Goal: Task Accomplishment & Management: Complete application form

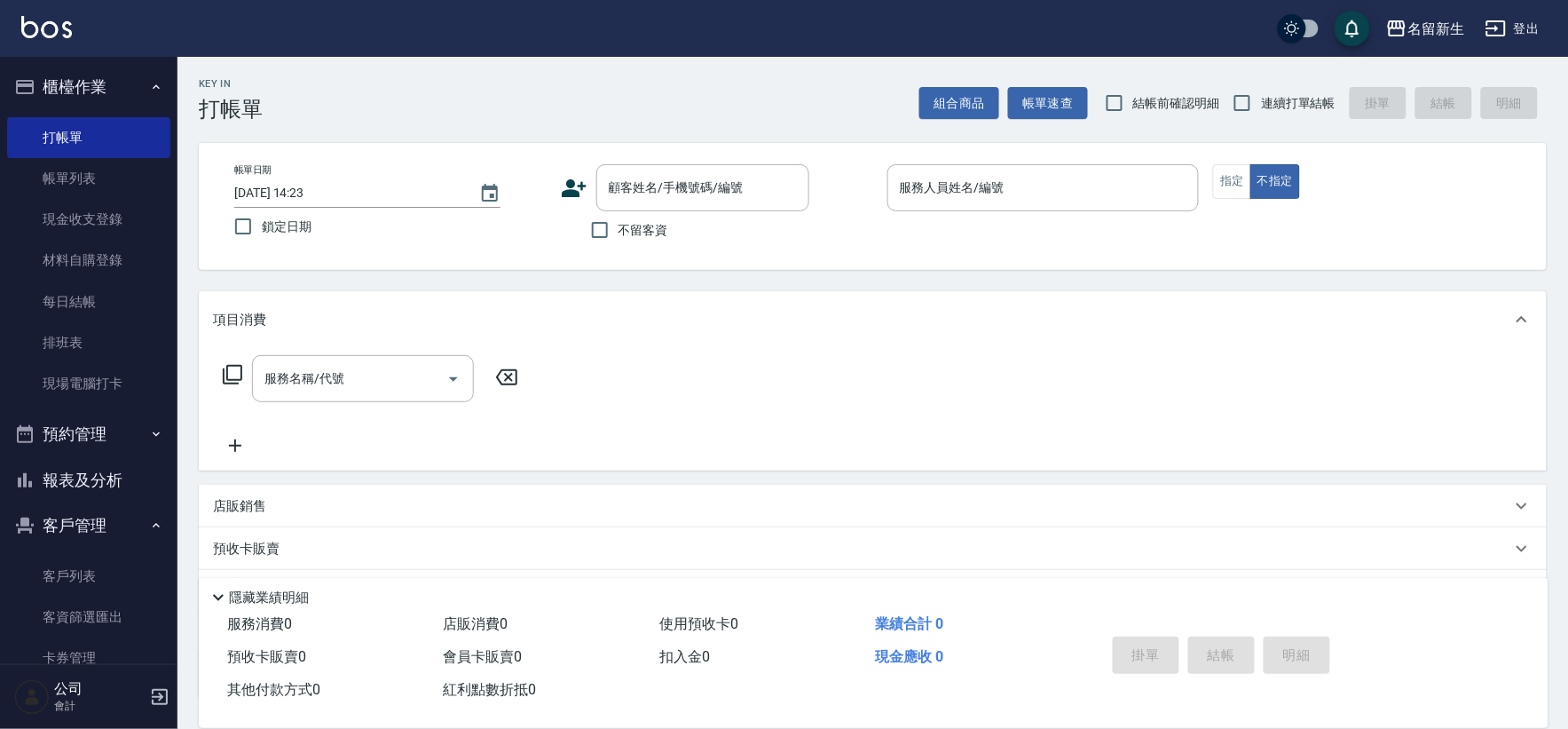
click at [89, 578] on link "客戶列表" at bounding box center [88, 576] width 163 height 41
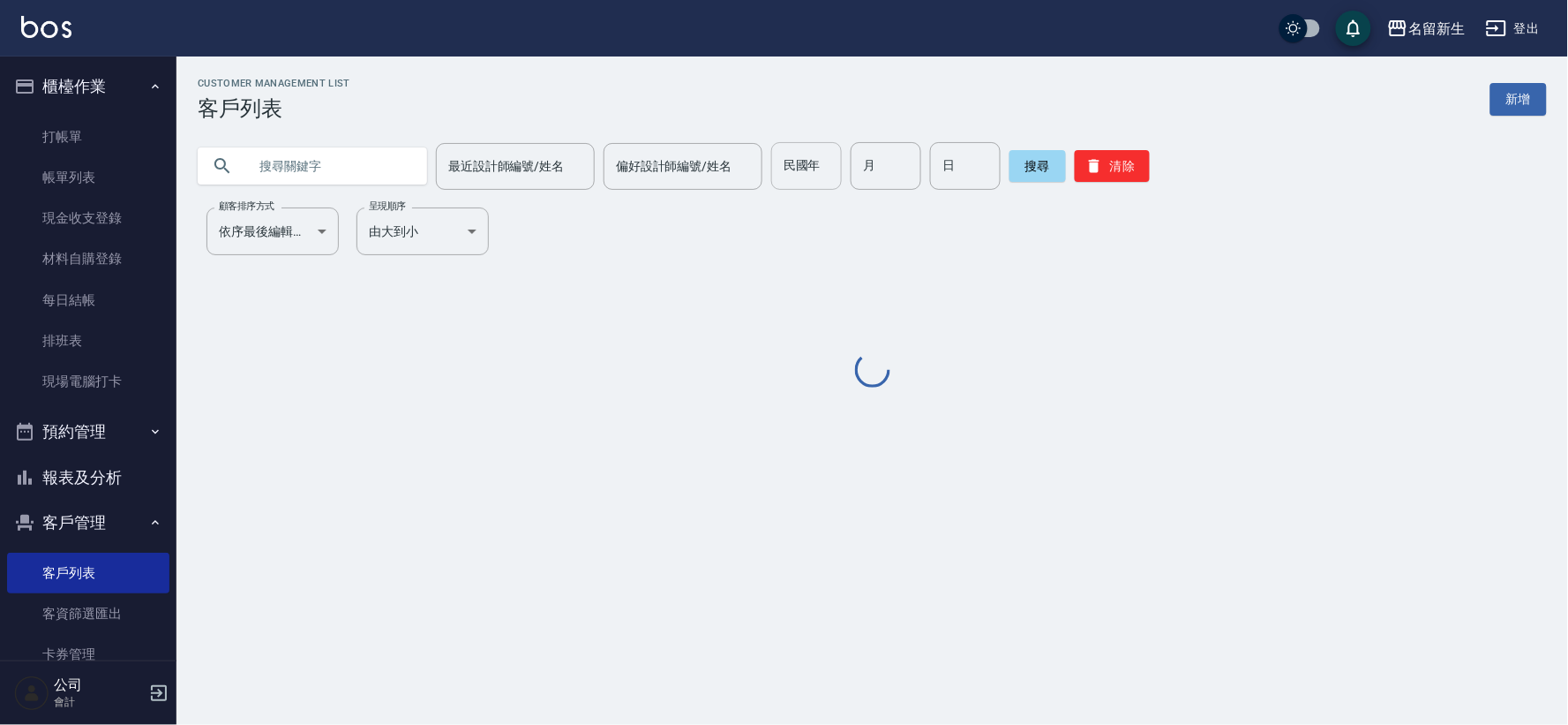
click at [817, 171] on input "民國年" at bounding box center [806, 166] width 71 height 48
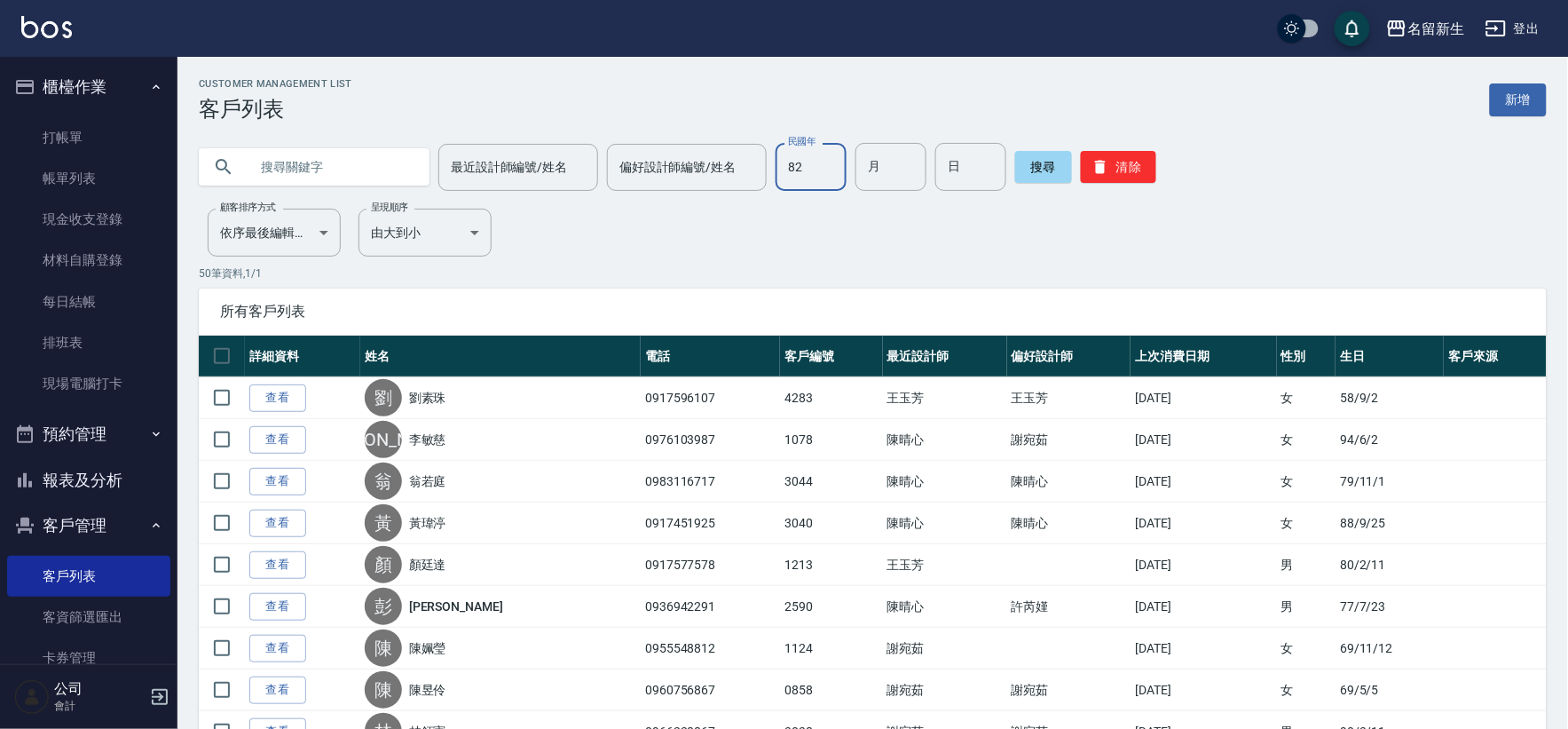
type input "82"
type input "11"
type input "04"
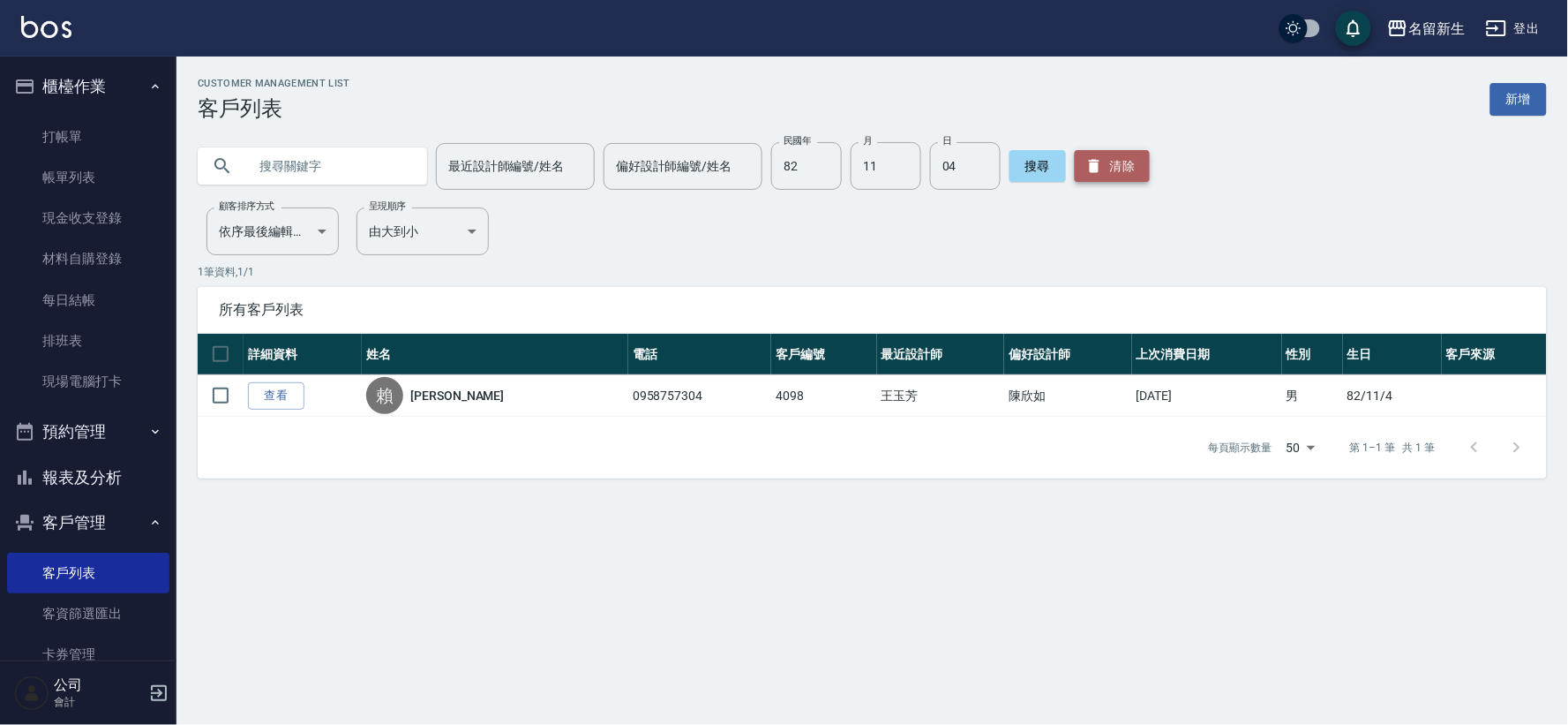
click at [1125, 166] on button "清除" at bounding box center [1112, 165] width 75 height 32
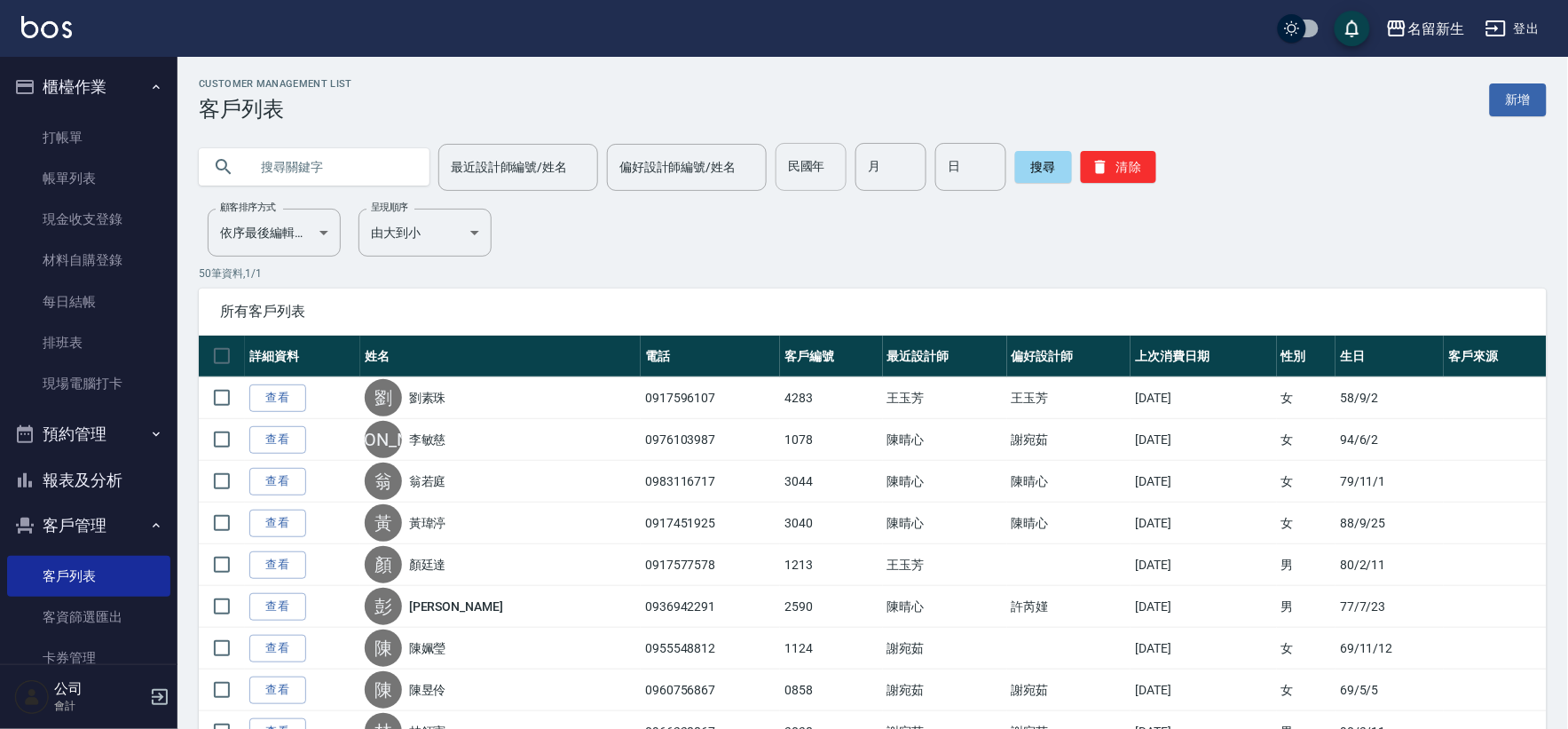
click at [818, 182] on input "民國年" at bounding box center [811, 167] width 71 height 48
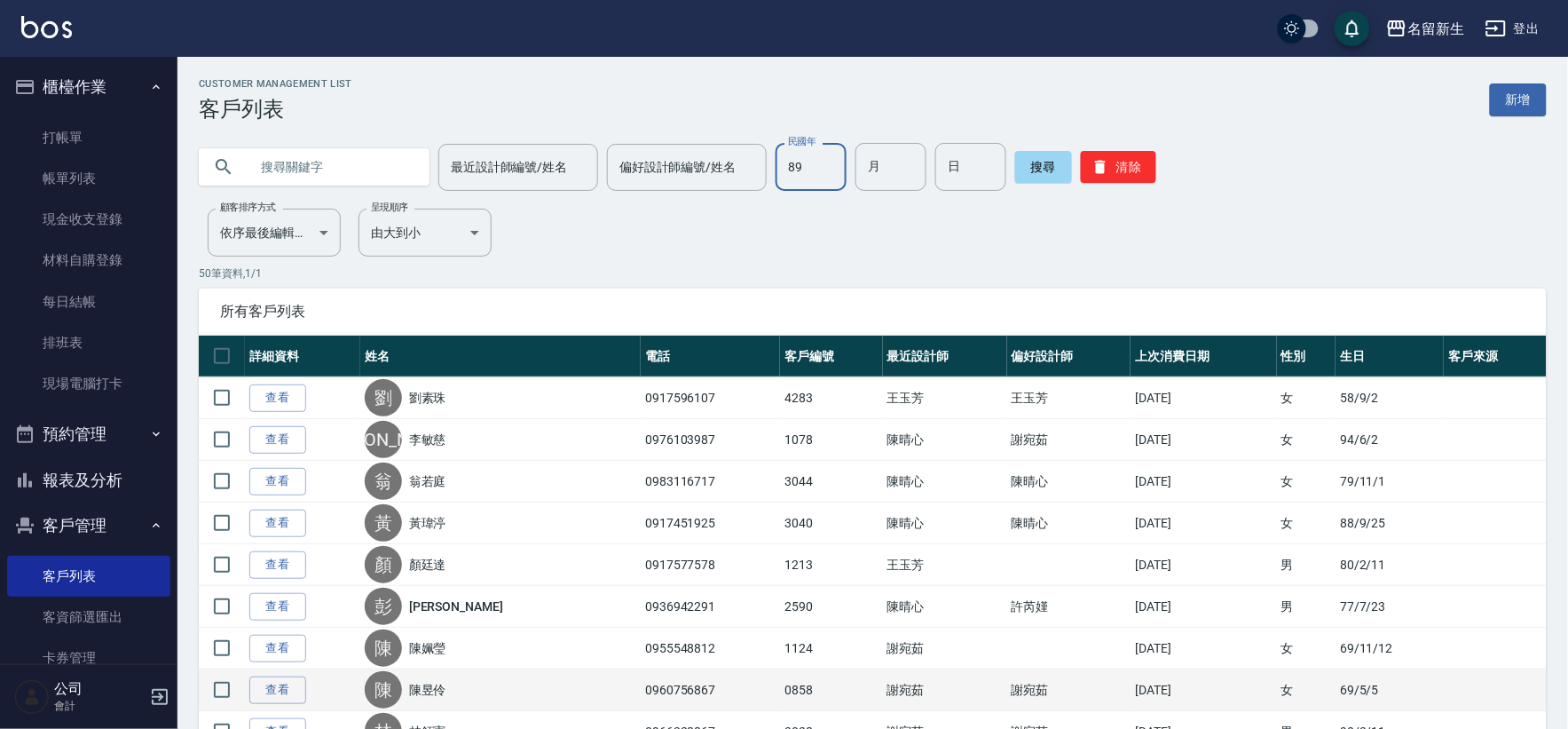
type input "89"
type input "03"
type input "13"
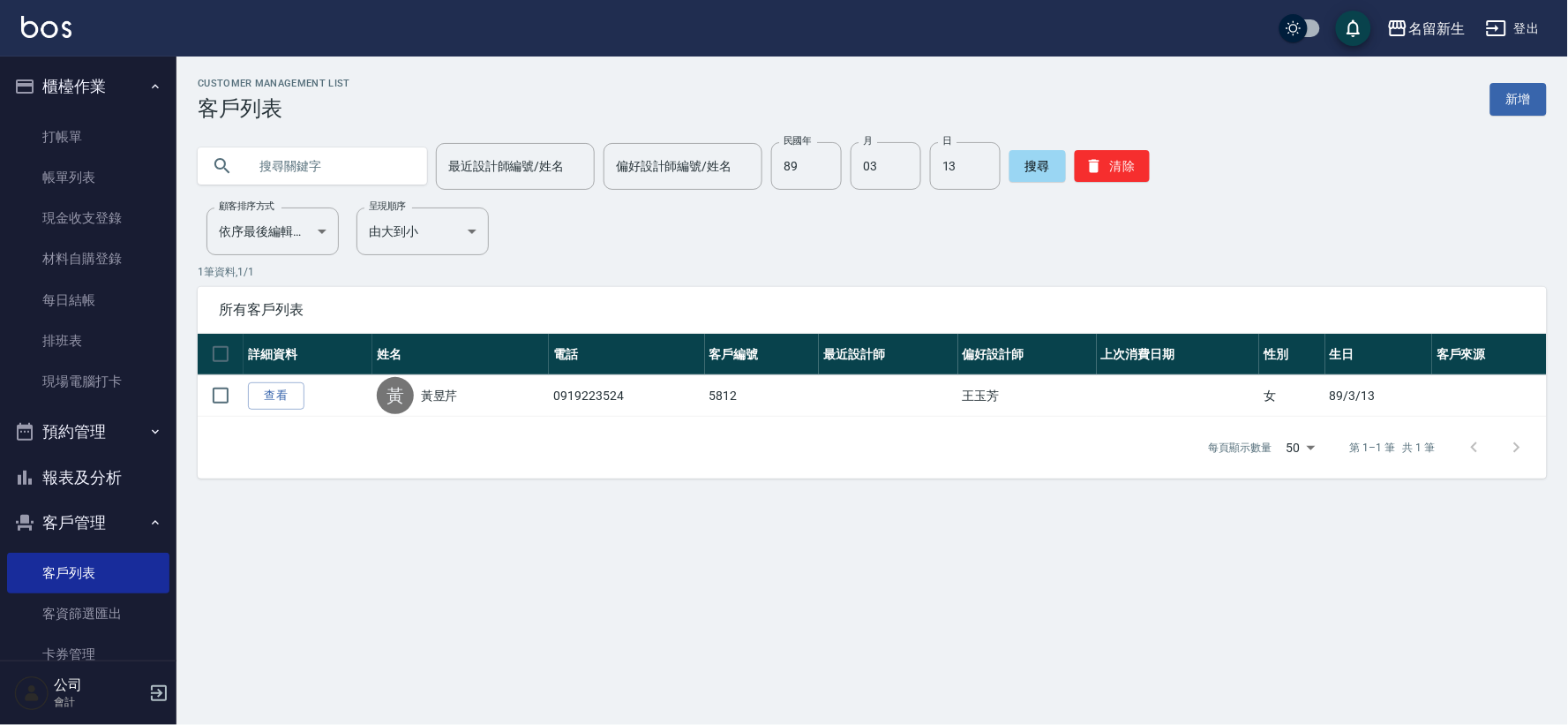
drag, startPoint x: 1136, startPoint y: 120, endPoint x: 1056, endPoint y: 215, distance: 124.2
click at [1127, 131] on div "最近設計師編號/姓名 最近設計師編號/姓名 偏好設計師編號/姓名 偏好設計師編號/姓名 民國年 89 民國年 月 03 月 日 13 日 搜尋 清除" at bounding box center [862, 155] width 1370 height 69
click at [1091, 188] on div "搜尋 清除" at bounding box center [1079, 166] width 141 height 48
click at [1094, 180] on button "清除" at bounding box center [1112, 165] width 75 height 32
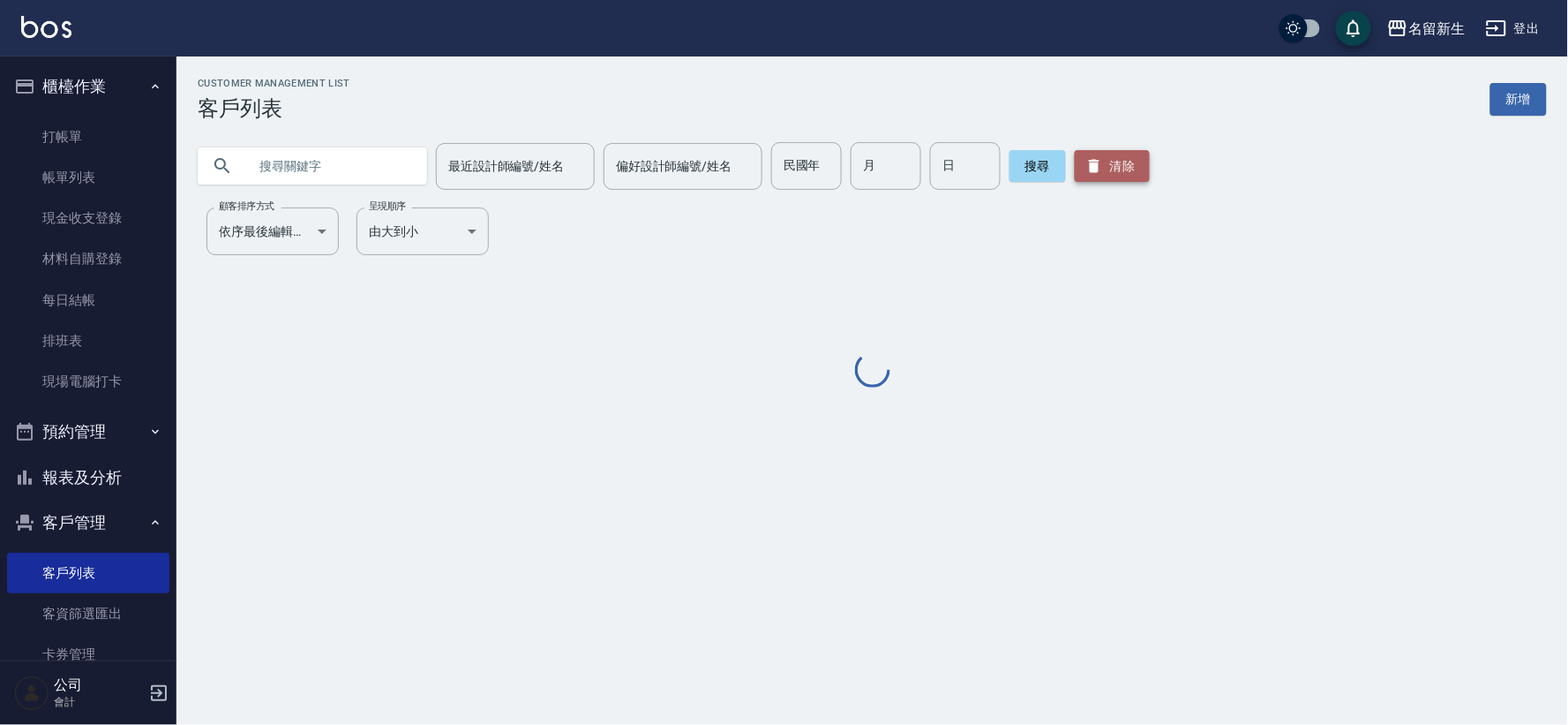
click at [1094, 179] on button "清除" at bounding box center [1112, 165] width 75 height 32
click at [1100, 170] on button "清除" at bounding box center [1112, 165] width 75 height 32
click at [328, 153] on input "text" at bounding box center [329, 166] width 166 height 48
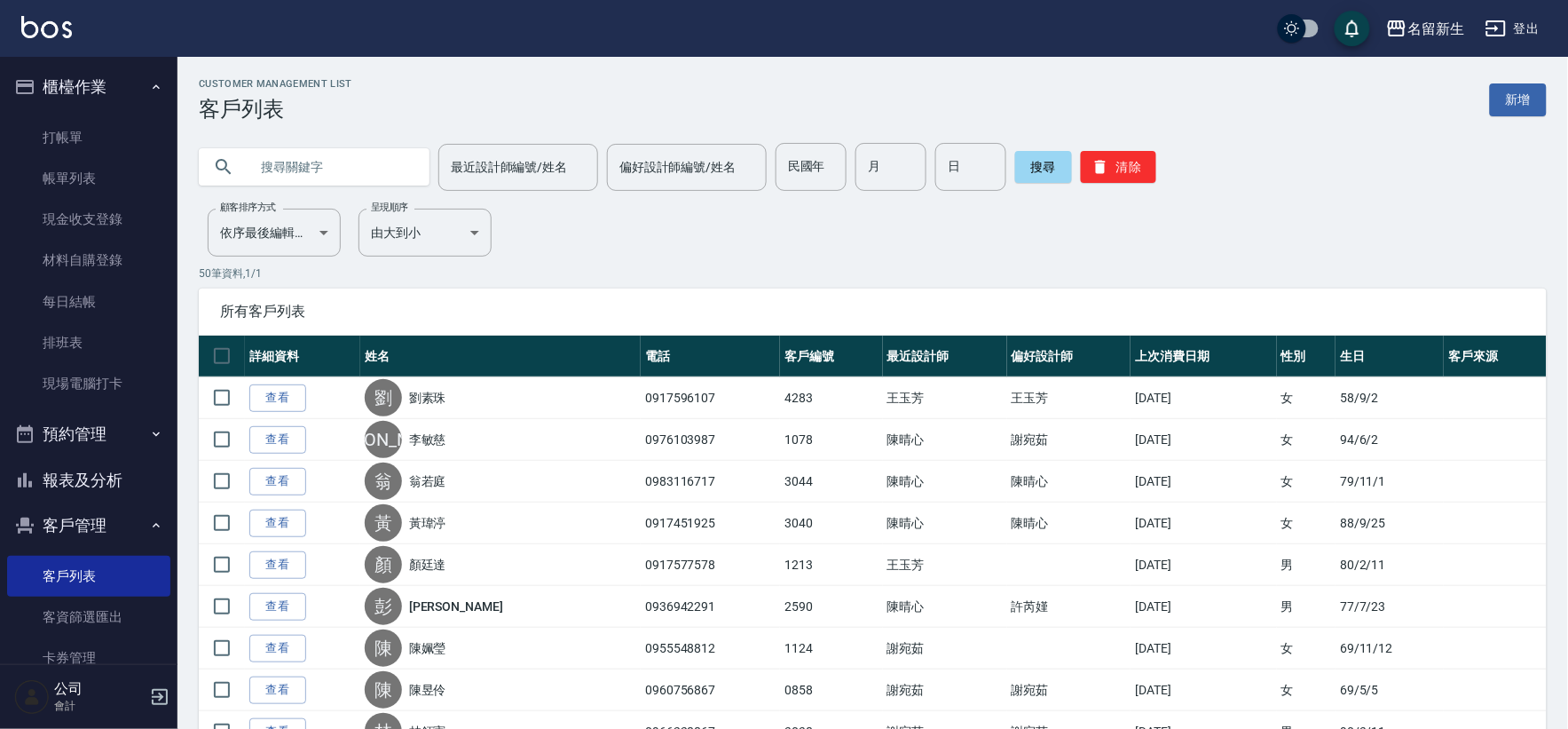
click at [330, 154] on input "text" at bounding box center [331, 167] width 167 height 48
click at [331, 156] on input "text" at bounding box center [331, 167] width 167 height 48
type input "0925903288"
